Goal: Find specific page/section: Find specific page/section

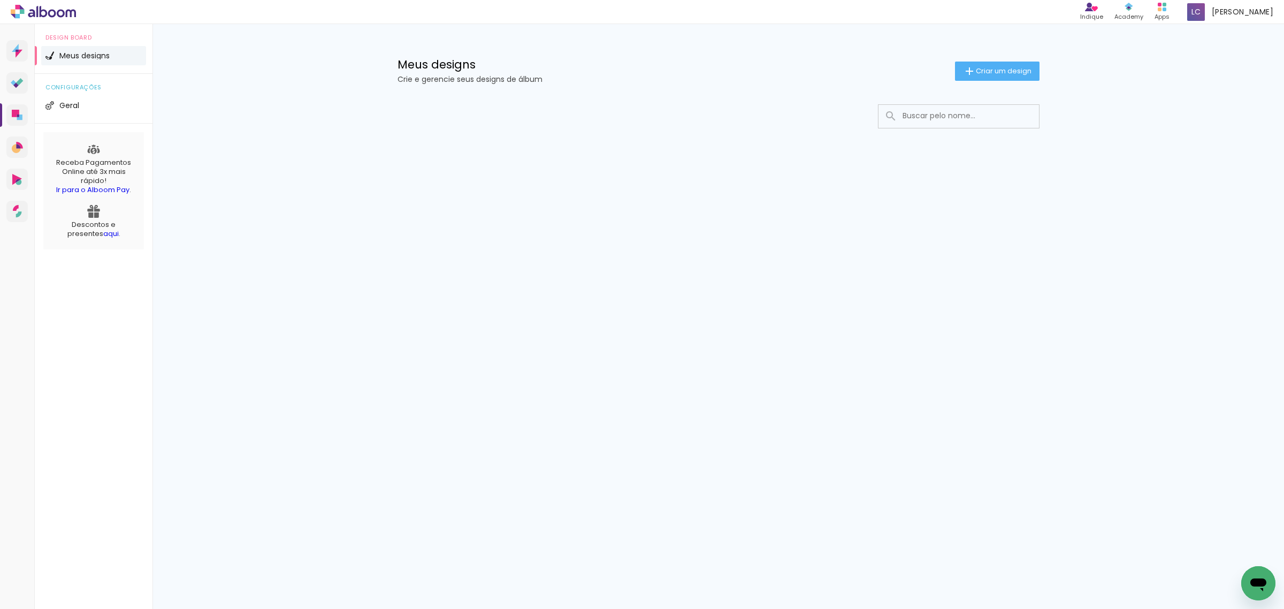
click at [929, 118] on input at bounding box center [973, 116] width 152 height 22
type input "62078"
type paper-input "62078"
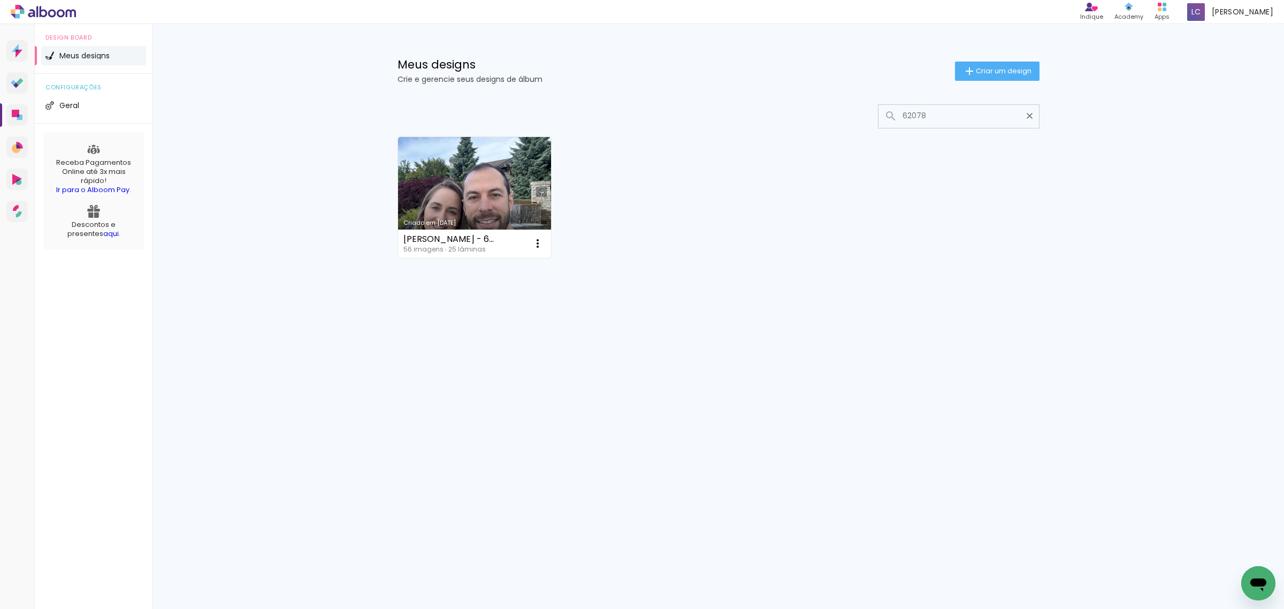
click at [1031, 121] on iron-icon at bounding box center [1030, 116] width 10 height 10
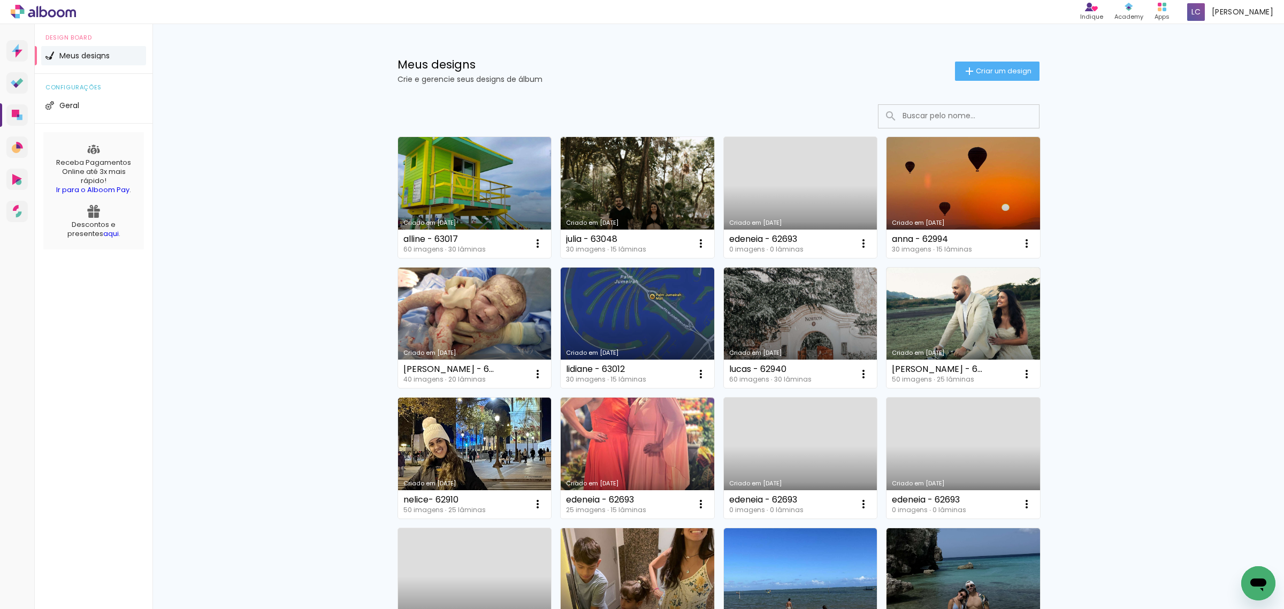
click at [972, 122] on input at bounding box center [973, 116] width 152 height 22
type input "natha"
click at [949, 118] on input "natha" at bounding box center [973, 116] width 152 height 22
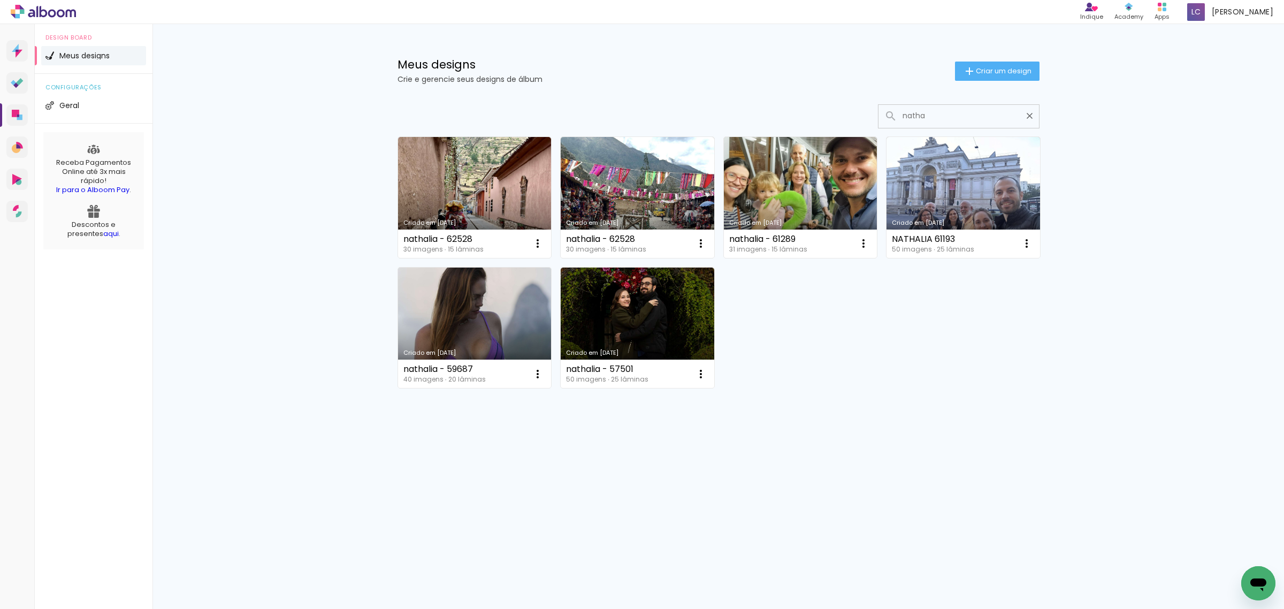
click at [943, 118] on input "natha" at bounding box center [964, 116] width 134 height 22
click at [928, 113] on input "nata" at bounding box center [964, 116] width 134 height 22
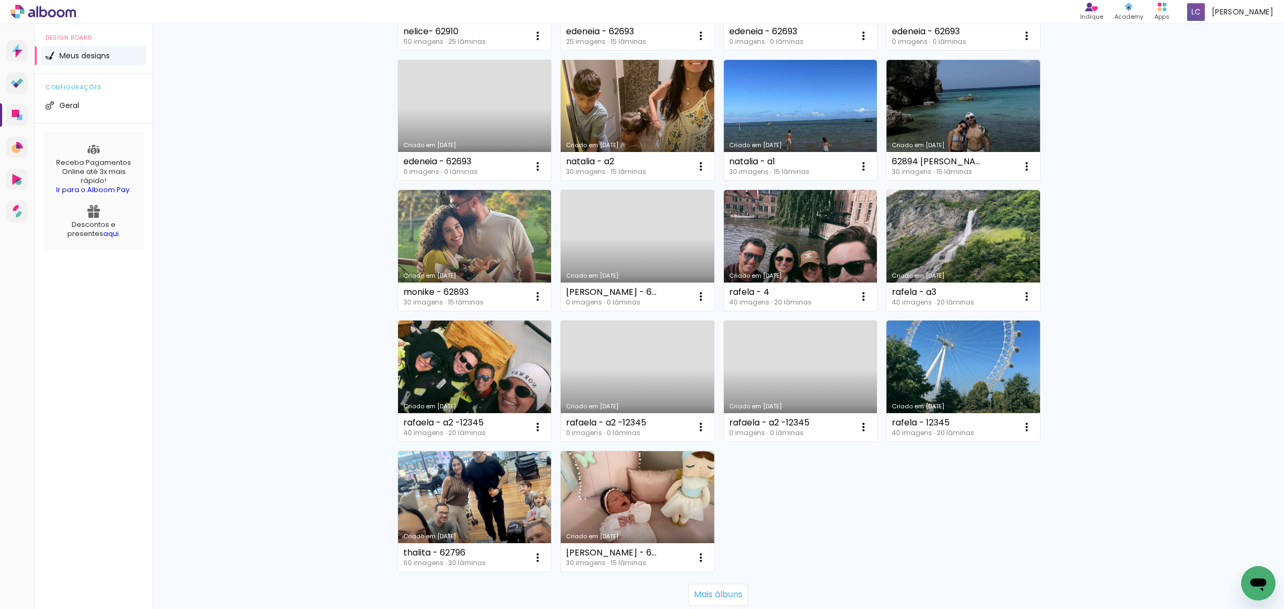
scroll to position [535, 0]
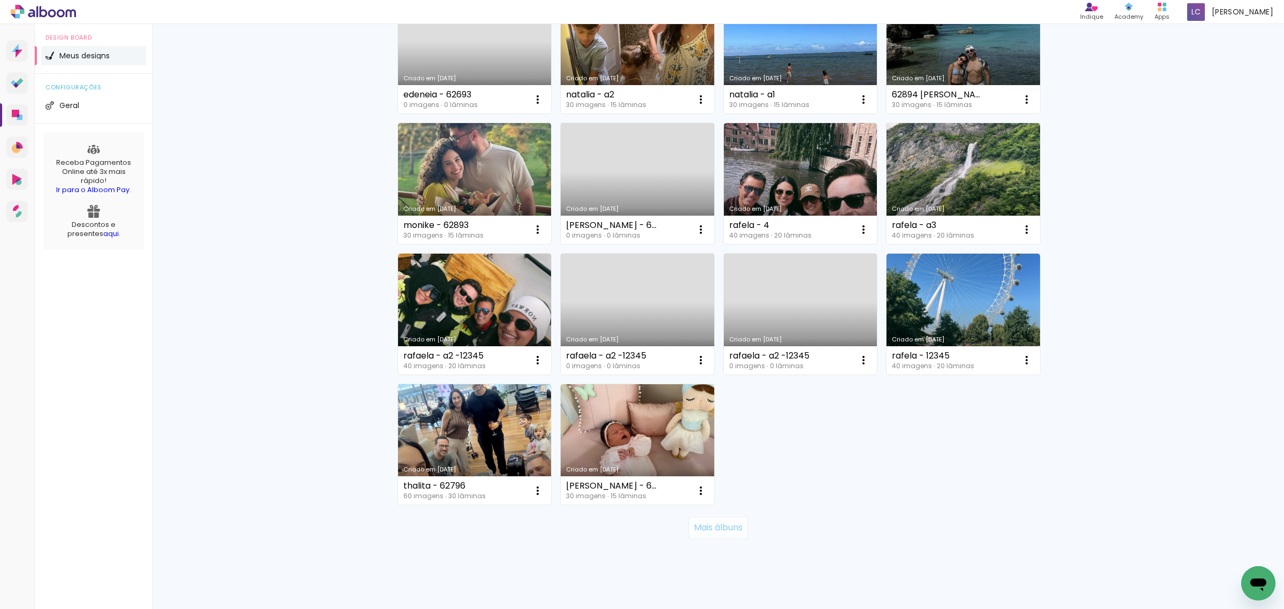
click at [0, 0] on slot "Mais álbuns" at bounding box center [0, 0] width 0 height 0
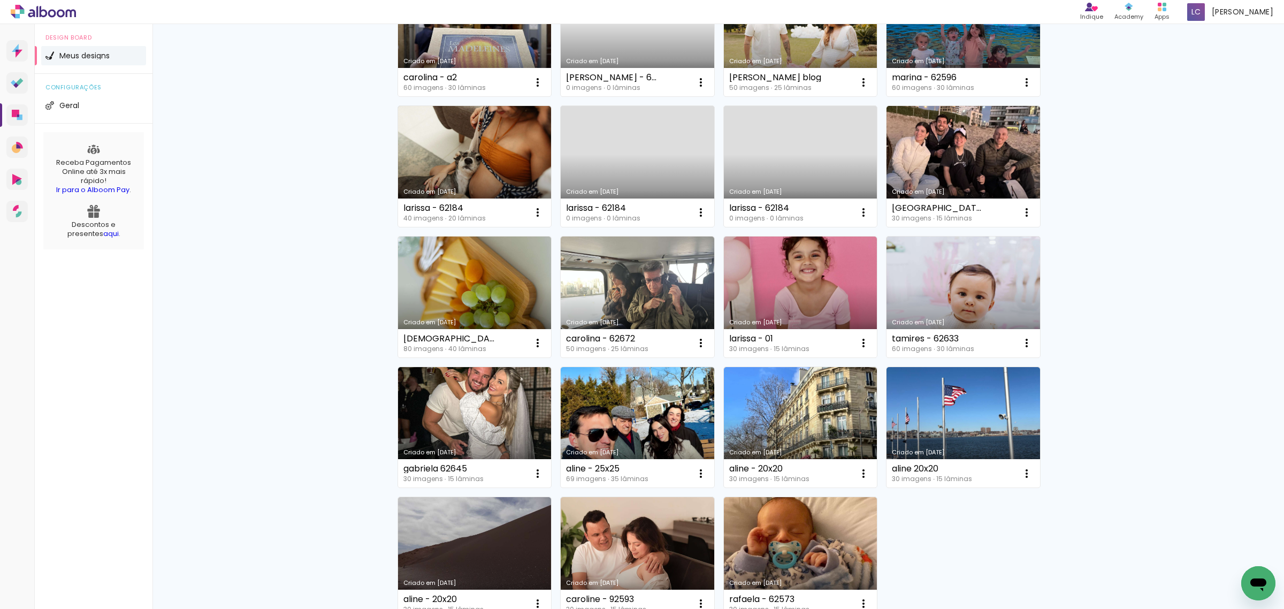
scroll to position [1335, 0]
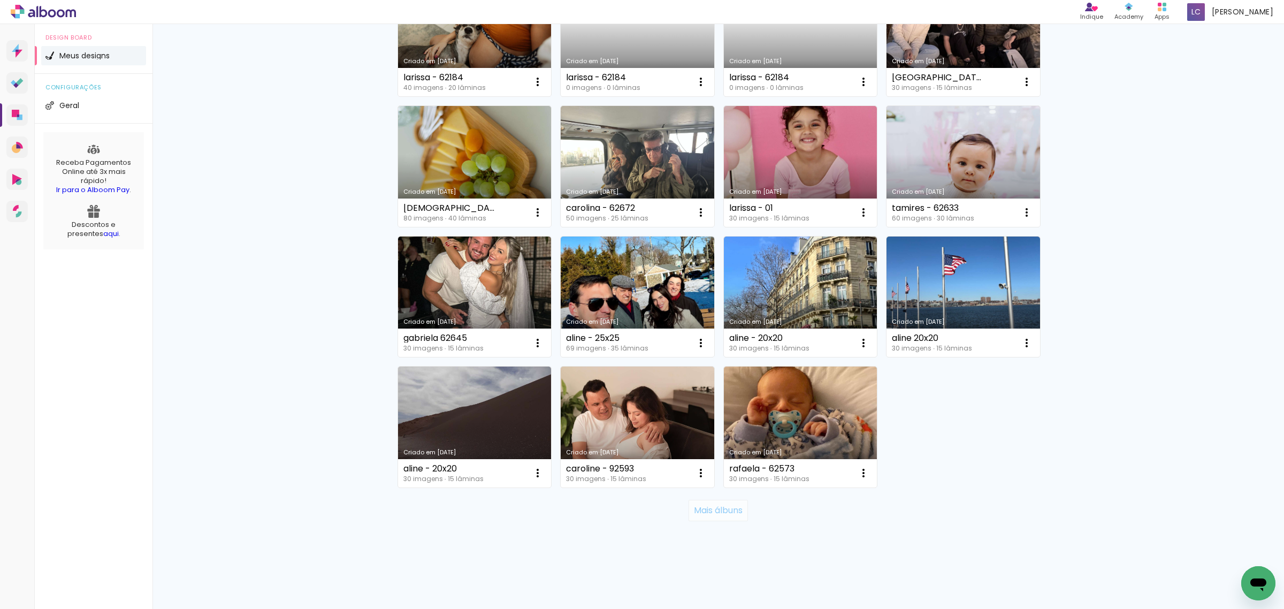
click at [707, 503] on paper-button "Mais álbuns" at bounding box center [718, 510] width 59 height 21
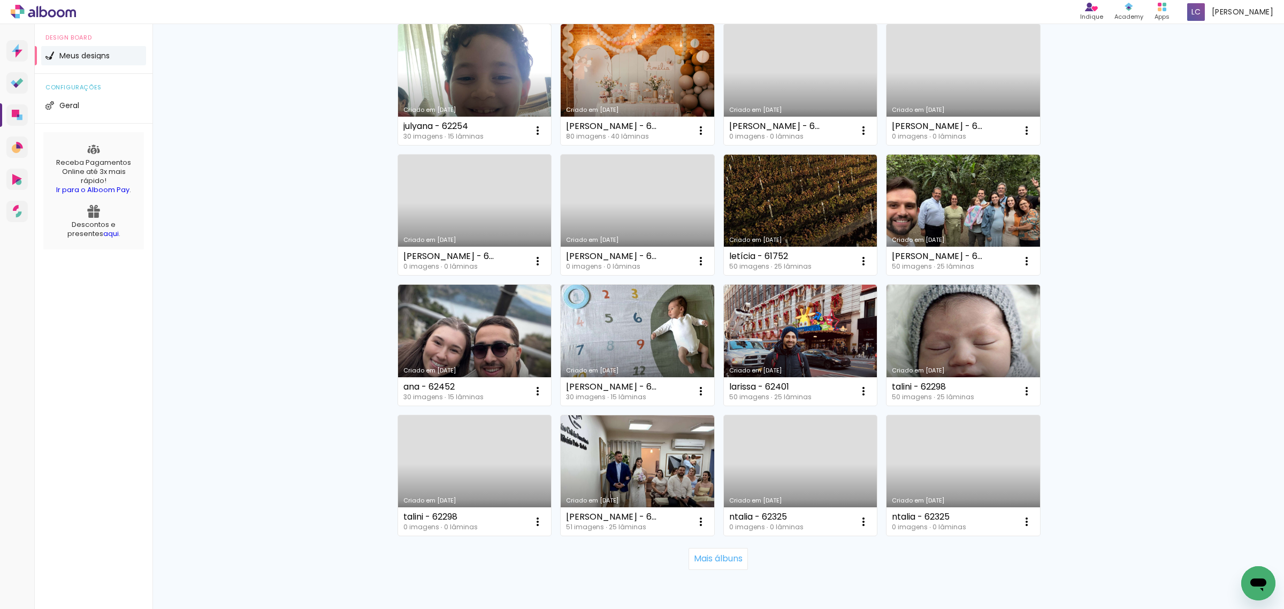
scroll to position [2071, 0]
